Goal: Task Accomplishment & Management: Complete application form

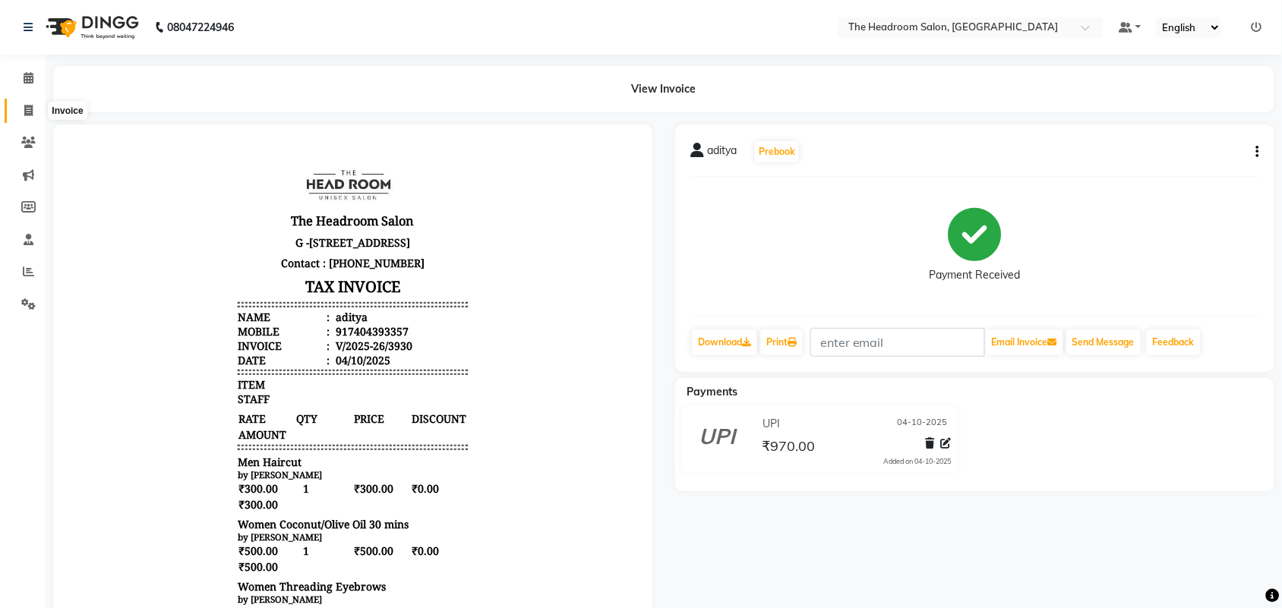
click at [31, 112] on icon at bounding box center [28, 110] width 8 height 11
select select "service"
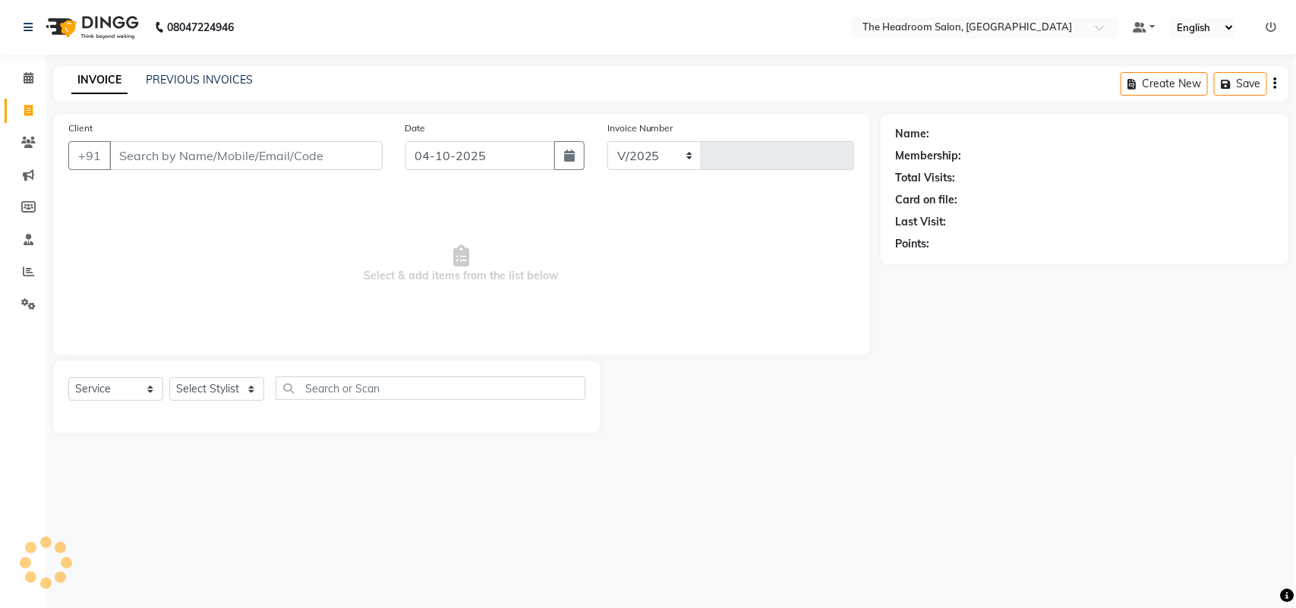
select select "6933"
type input "3931"
click at [202, 156] on input "Client" at bounding box center [245, 155] width 273 height 29
click at [252, 386] on select "Select Stylist" at bounding box center [216, 389] width 95 height 24
click at [233, 395] on select "Select Stylist" at bounding box center [216, 389] width 95 height 24
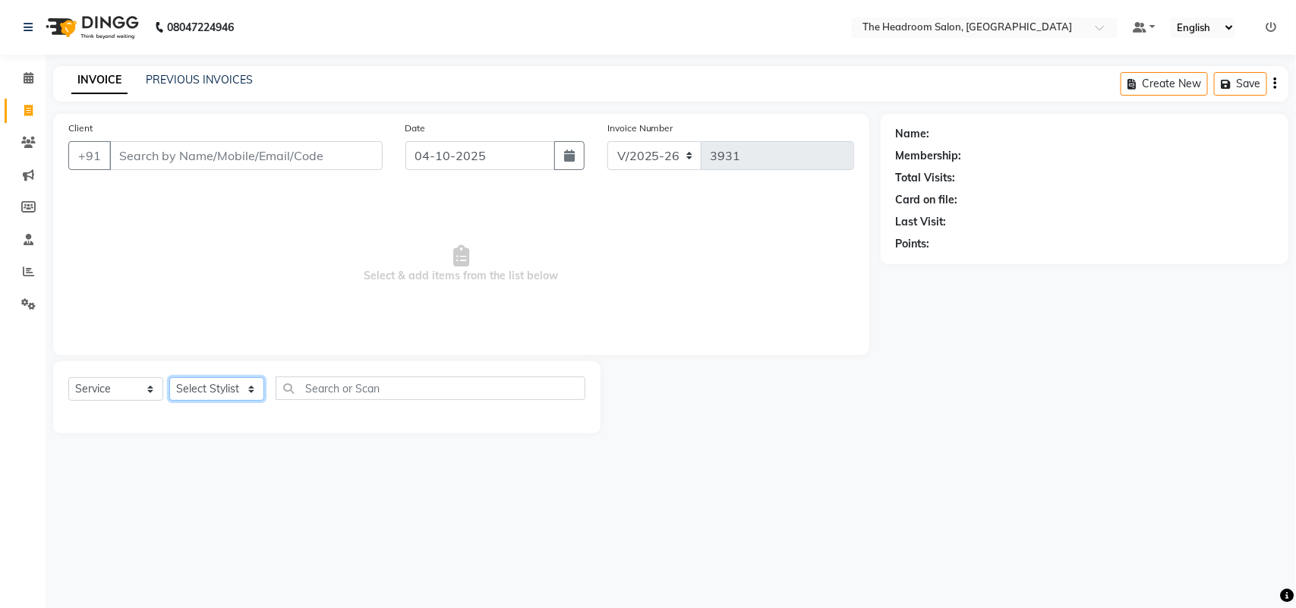
click at [233, 393] on select "Select Stylist" at bounding box center [216, 389] width 95 height 24
click at [233, 385] on select "Select Stylist" at bounding box center [216, 389] width 95 height 24
select select "58237"
